Goal: Use online tool/utility: Utilize a website feature to perform a specific function

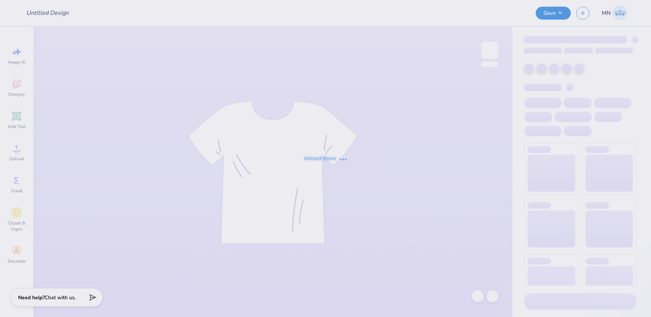
type input "[PERSON_NAME] : [US_STATE][GEOGRAPHIC_DATA]"
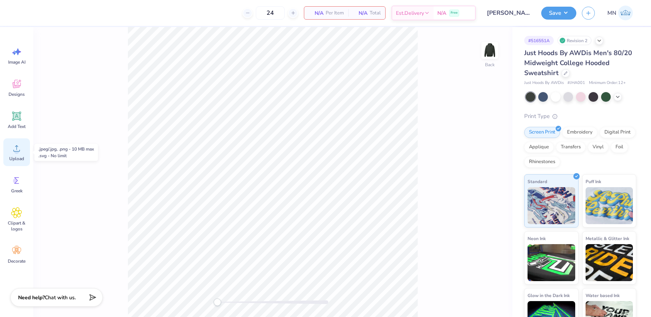
click at [21, 154] on div "Upload" at bounding box center [16, 152] width 27 height 28
drag, startPoint x: 491, startPoint y: 56, endPoint x: 425, endPoint y: 70, distance: 67.0
click at [491, 56] on img at bounding box center [490, 50] width 15 height 15
click at [21, 151] on icon at bounding box center [16, 148] width 11 height 11
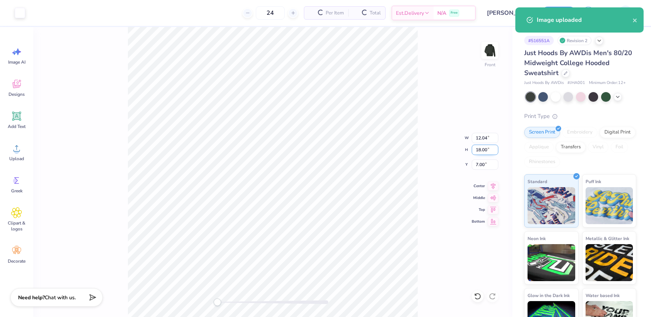
click at [477, 149] on input "18.00" at bounding box center [485, 150] width 27 height 10
type input "15"
type input "10.03"
type input "15.00"
drag, startPoint x: 479, startPoint y: 162, endPoint x: 492, endPoint y: 169, distance: 14.7
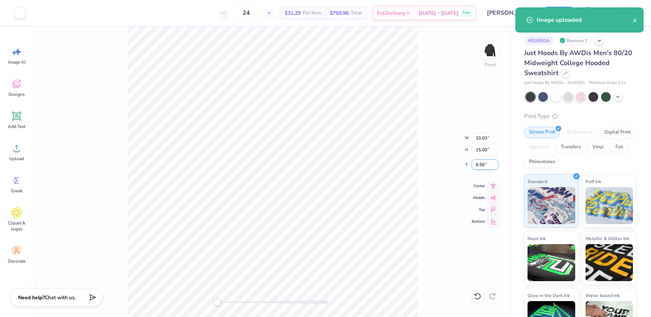
click at [479, 162] on input "8.50" at bounding box center [485, 164] width 27 height 10
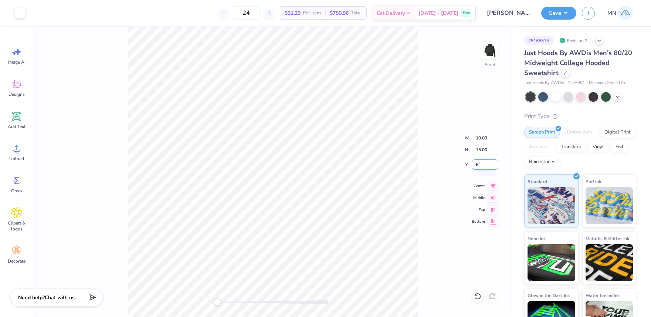
type input "6"
drag, startPoint x: 557, startPoint y: 16, endPoint x: 557, endPoint y: 21, distance: 4.5
click at [557, 16] on button "Save" at bounding box center [559, 12] width 35 height 13
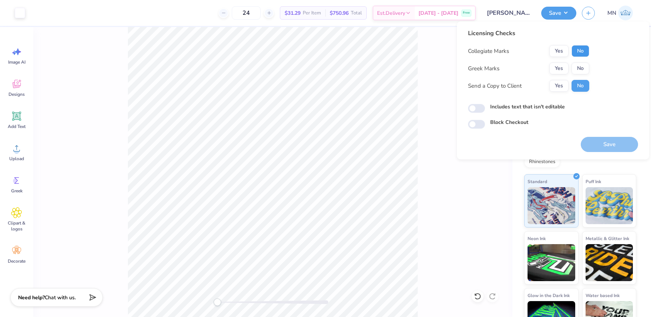
click at [585, 50] on button "No" at bounding box center [581, 51] width 18 height 12
click at [579, 64] on button "No" at bounding box center [581, 69] width 18 height 12
click at [623, 137] on button "Save" at bounding box center [609, 144] width 57 height 15
